Goal: Task Accomplishment & Management: Use online tool/utility

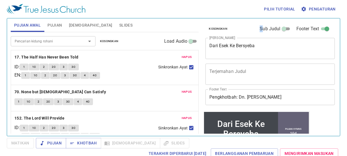
click at [129, 26] on div "Kosongkan Sub Judul Footer Text" at bounding box center [267, 29] width 129 height 14
click at [129, 26] on textarea "Dari Esek Ke Bersyeba" at bounding box center [270, 48] width 122 height 11
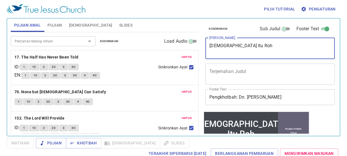
type textarea "[DEMOGRAPHIC_DATA] Itu Roh"
click at [129, 26] on span "Hapus" at bounding box center [187, 57] width 10 height 5
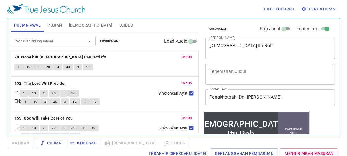
click at [129, 26] on span "Hapus" at bounding box center [187, 57] width 10 height 5
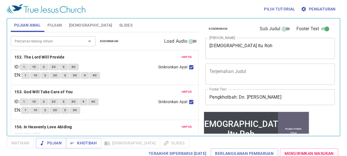
click at [129, 26] on span "Hapus" at bounding box center [187, 57] width 10 height 5
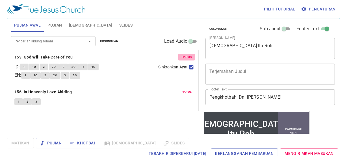
click at [129, 26] on span "Hapus" at bounding box center [187, 57] width 10 height 5
click at [129, 26] on span "Hapus" at bounding box center [187, 91] width 10 height 5
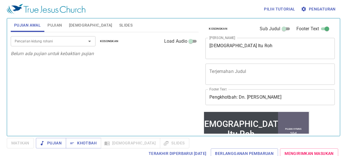
click at [129, 26] on p "Belum ada pujian untuk kebaktian pujian" at bounding box center [105, 53] width 188 height 7
click at [56, 22] on span "Pujian" at bounding box center [54, 25] width 14 height 7
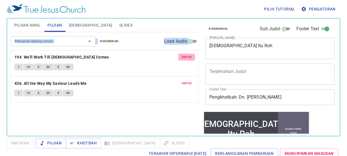
click at [129, 26] on span "Hapus" at bounding box center [187, 57] width 10 height 5
click at [129, 26] on span "Hapus" at bounding box center [187, 83] width 10 height 5
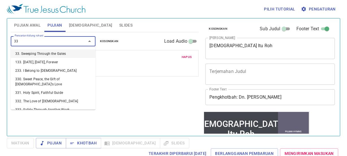
type input "337"
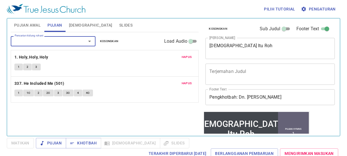
click at [129, 26] on span "Hapus" at bounding box center [187, 57] width 10 height 5
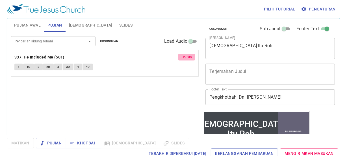
click at [129, 26] on span "Hapus" at bounding box center [187, 57] width 10 height 5
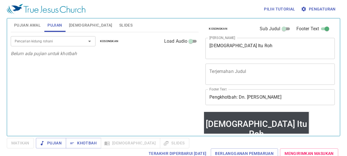
click at [47, 26] on div "Pencarian kidung rohani" at bounding box center [53, 41] width 85 height 10
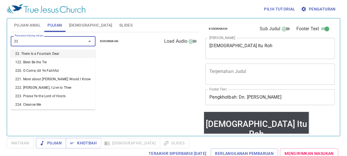
type input "225"
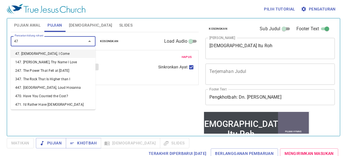
type input "4"
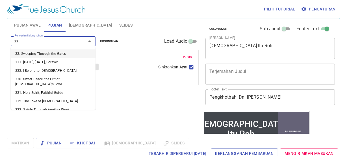
type input "337"
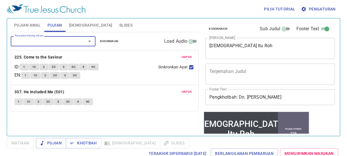
click at [23, 26] on button "1C" at bounding box center [28, 101] width 11 height 7
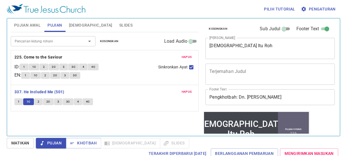
click at [18, 26] on span "1" at bounding box center [19, 101] width 2 height 5
click at [32, 21] on button "Pujian Awal" at bounding box center [27, 25] width 33 height 14
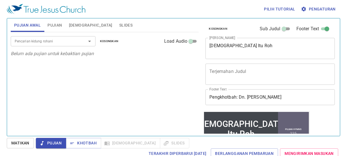
click at [37, 26] on input "Pencarian kidung rohani" at bounding box center [44, 41] width 65 height 7
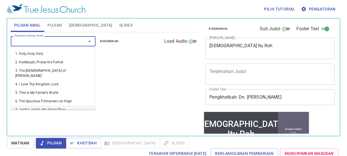
click at [24, 26] on button "Matikan" at bounding box center [20, 143] width 27 height 10
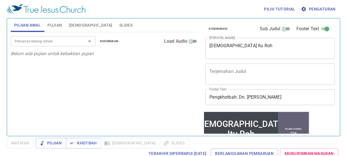
click at [24, 26] on span "Matikan" at bounding box center [20, 143] width 27 height 10
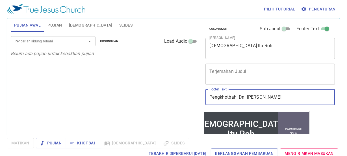
drag, startPoint x: 281, startPoint y: 96, endPoint x: 239, endPoint y: 102, distance: 42.0
click at [129, 26] on input "Pengkhotbah: Dn. Joel Thomas" at bounding box center [269, 97] width 129 height 16
type input "Pengkhotbah: Pdt. [PERSON_NAME]"
click at [40, 26] on input "Pencarian kidung rohani" at bounding box center [44, 41] width 65 height 7
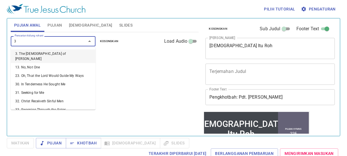
type input "35"
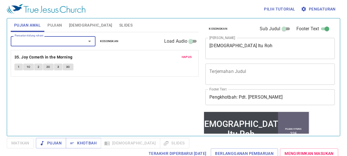
drag, startPoint x: 18, startPoint y: 68, endPoint x: 69, endPoint y: 42, distance: 56.8
click at [18, 26] on span "1" at bounding box center [19, 66] width 2 height 5
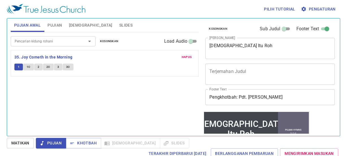
click at [27, 26] on span "1C" at bounding box center [29, 66] width 4 height 5
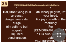
click at [60, 35] on icon "button" at bounding box center [58, 35] width 7 height 7
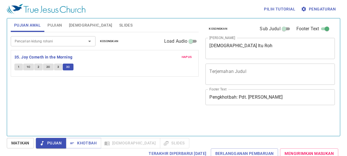
click at [76, 42] on input "Pencarian kidung rohani" at bounding box center [44, 41] width 65 height 7
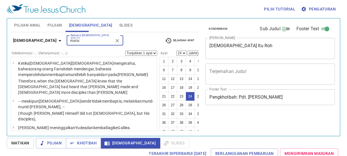
select select "24"
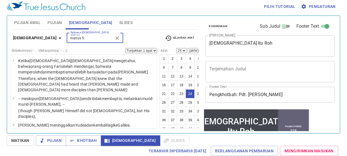
type input "matius 5:"
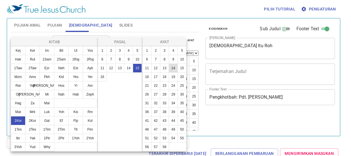
scroll to position [3, 0]
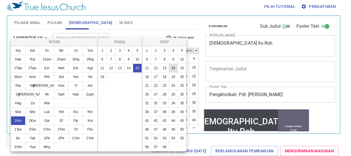
click at [127, 66] on button "14" at bounding box center [128, 68] width 9 height 9
click at [150, 95] on button "26" at bounding box center [146, 94] width 9 height 9
click at [148, 95] on button "26" at bounding box center [146, 94] width 9 height 9
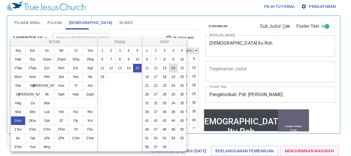
click at [148, 95] on button "26" at bounding box center [146, 94] width 9 height 9
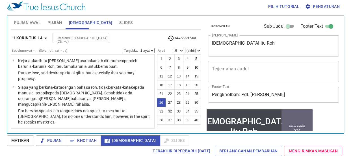
select select "26"
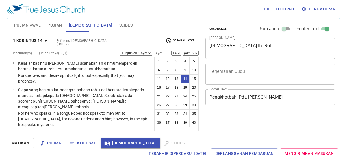
select select "14"
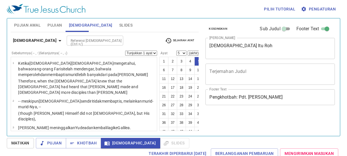
select select "5"
select select "14"
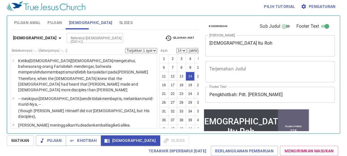
scroll to position [14, 0]
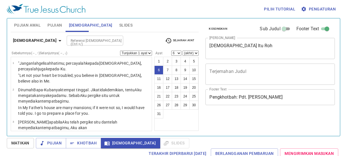
select select "6"
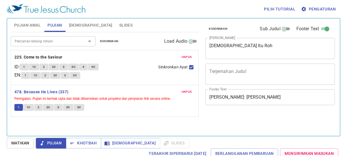
scroll to position [3, 0]
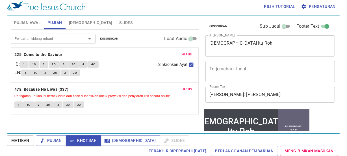
scroll to position [3, 0]
